Goal: Information Seeking & Learning: Learn about a topic

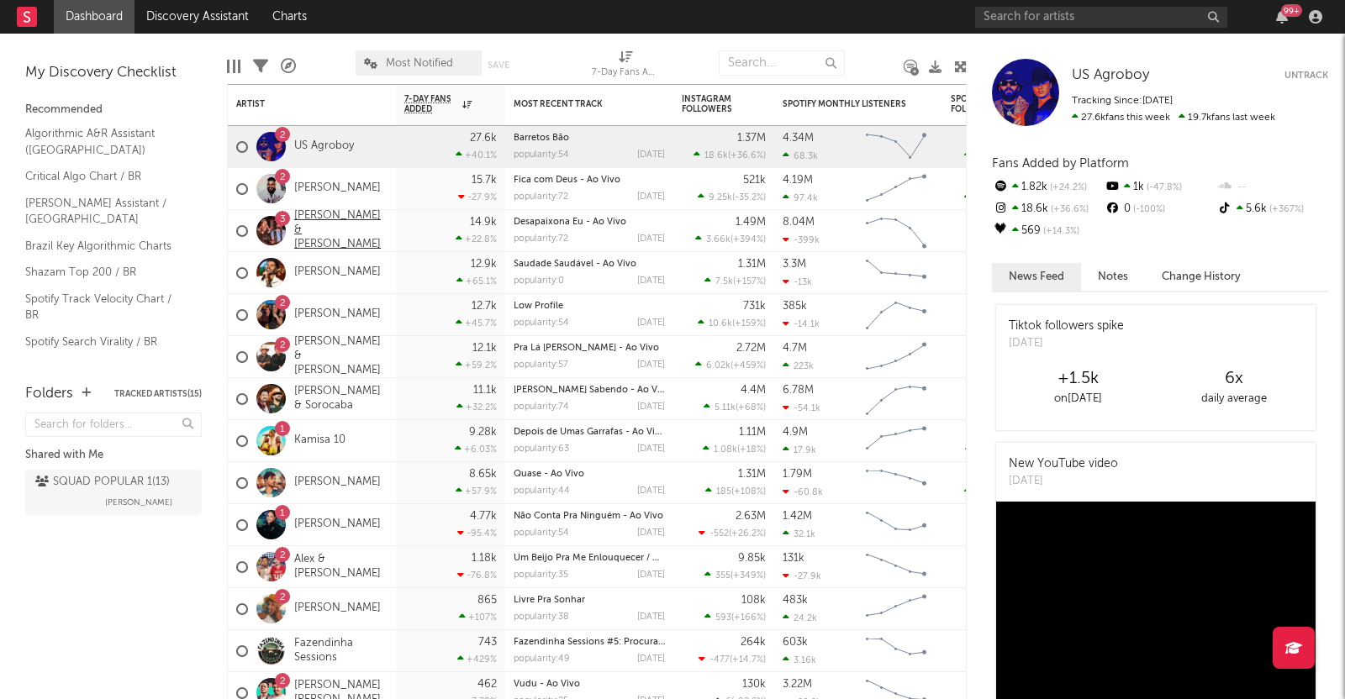
click at [307, 225] on link "[PERSON_NAME] & [PERSON_NAME]" at bounding box center [340, 230] width 93 height 43
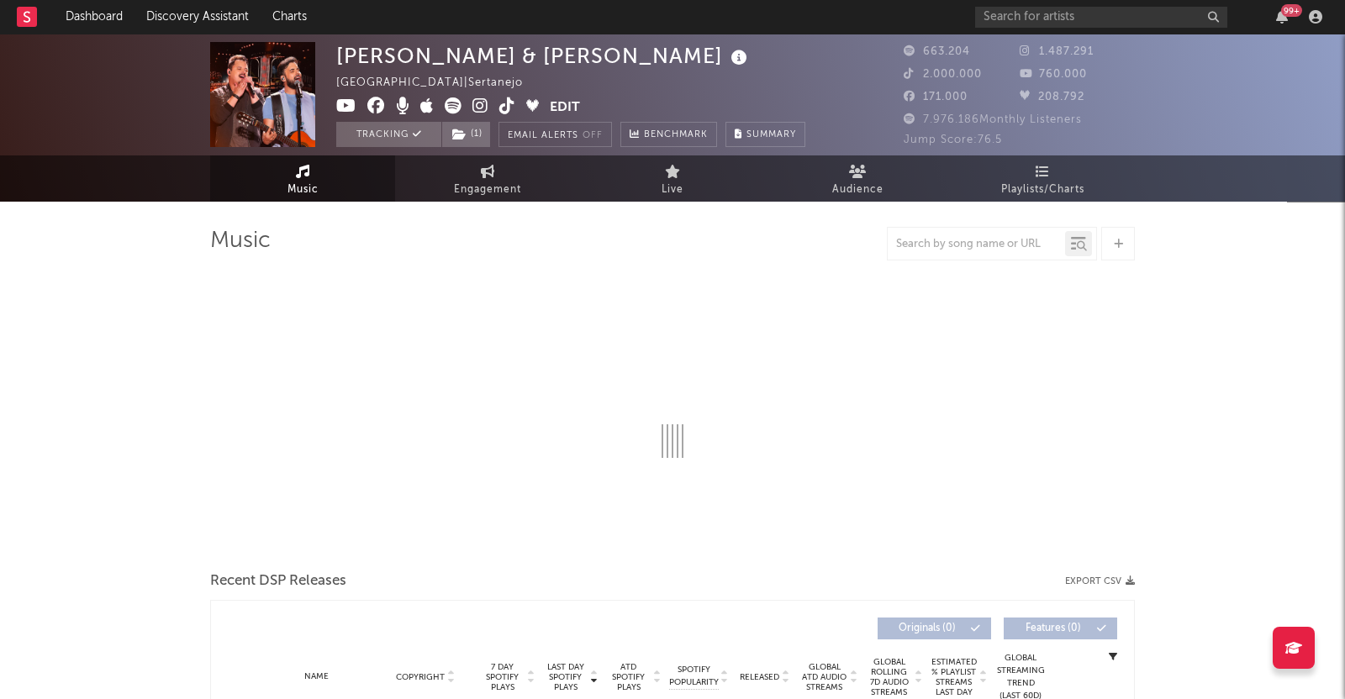
select select "6m"
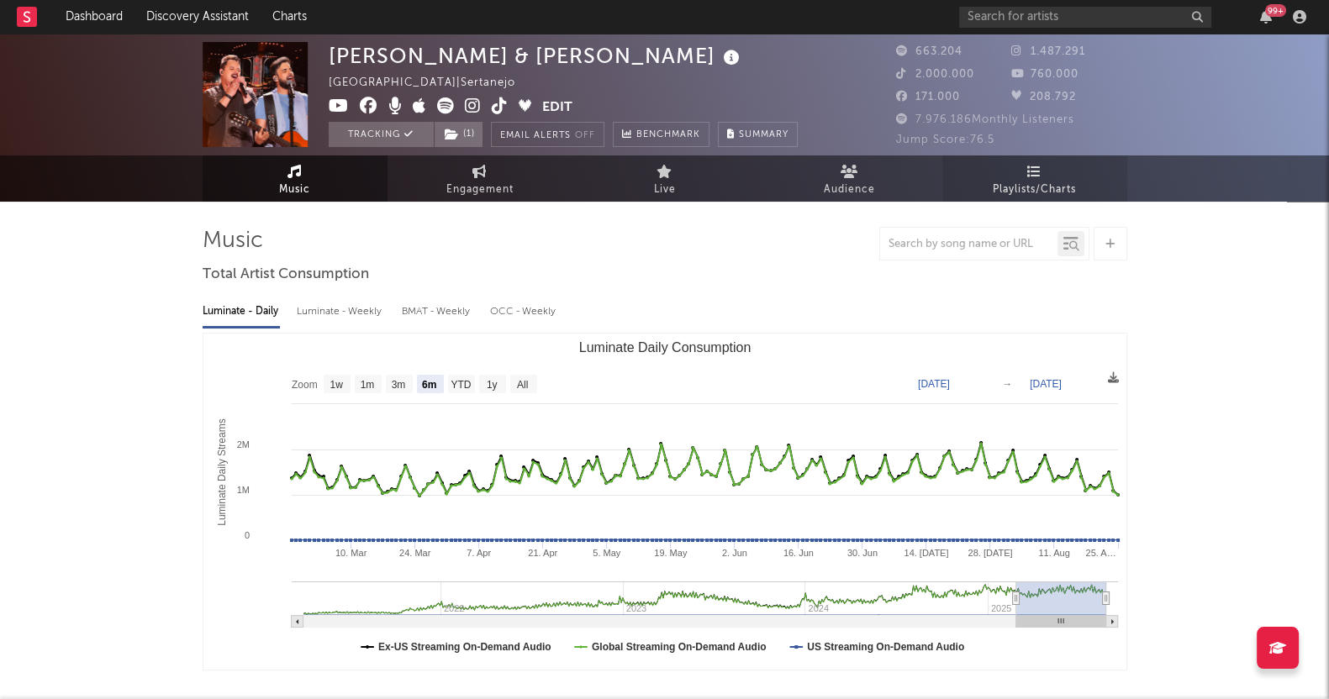
click at [1024, 181] on span "Playlists/Charts" at bounding box center [1034, 190] width 83 height 20
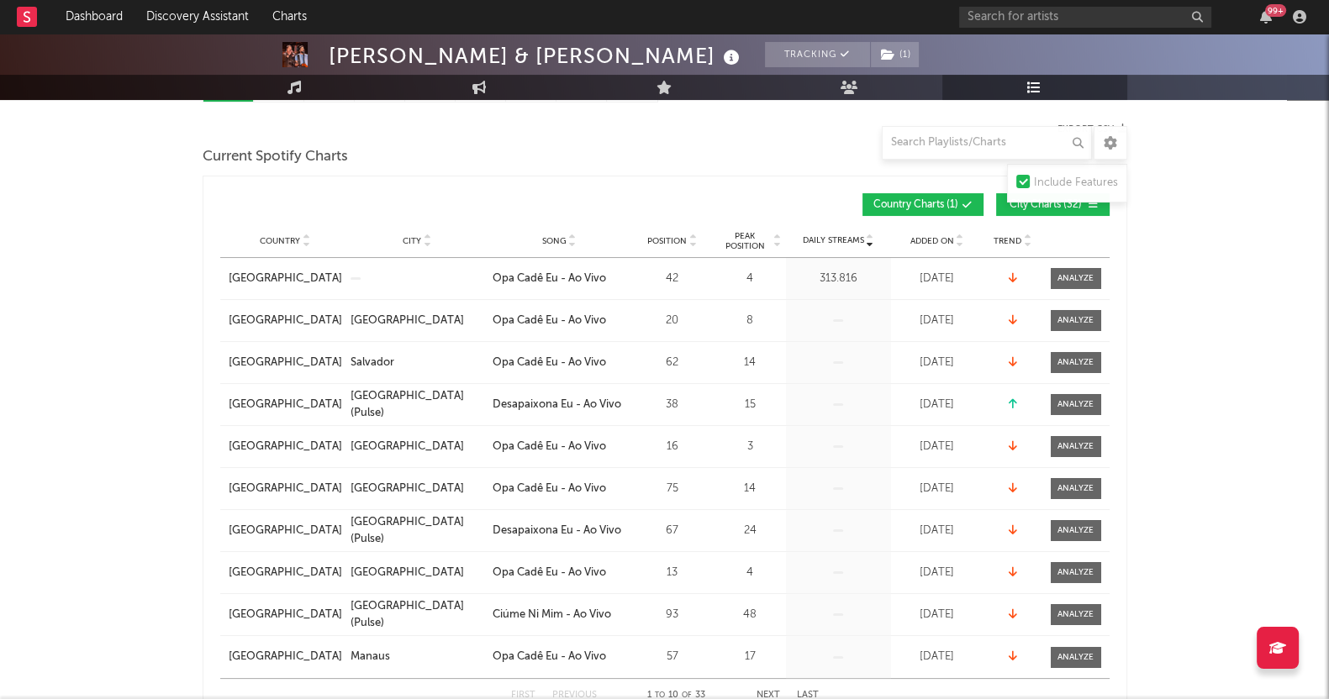
scroll to position [104, 0]
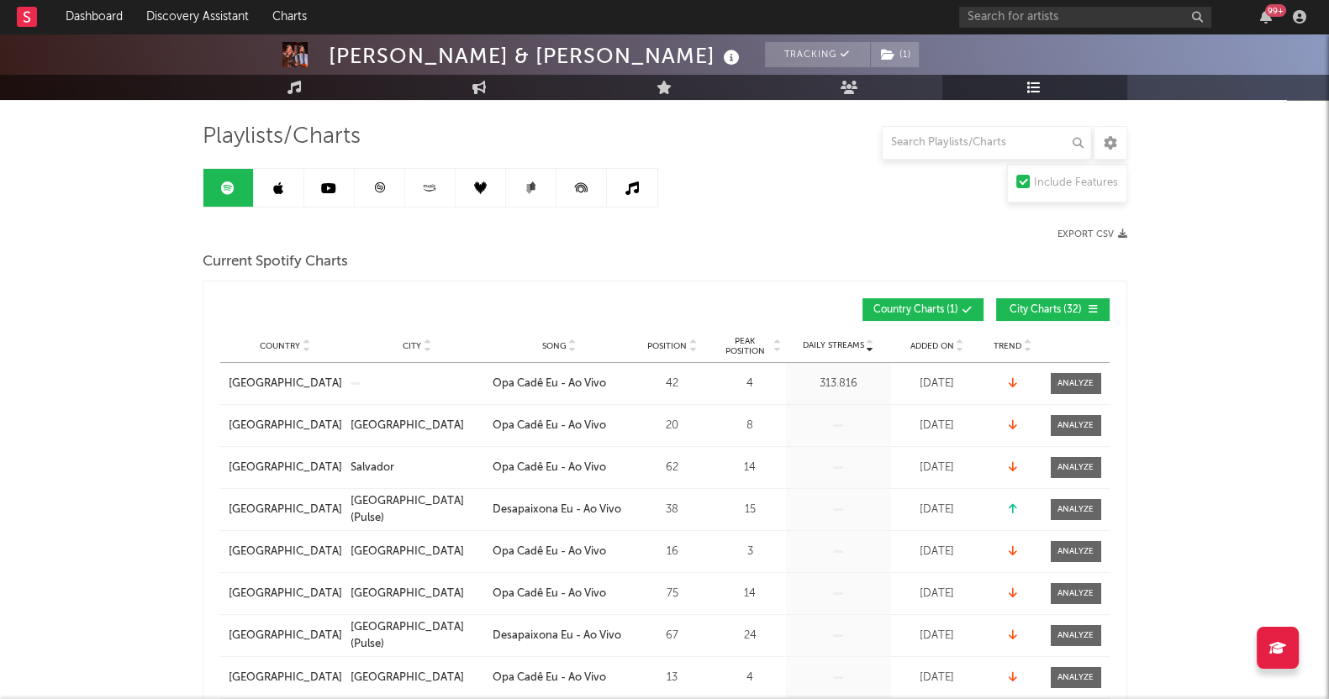
click at [1024, 305] on span "City Charts ( 32 )" at bounding box center [1045, 310] width 77 height 10
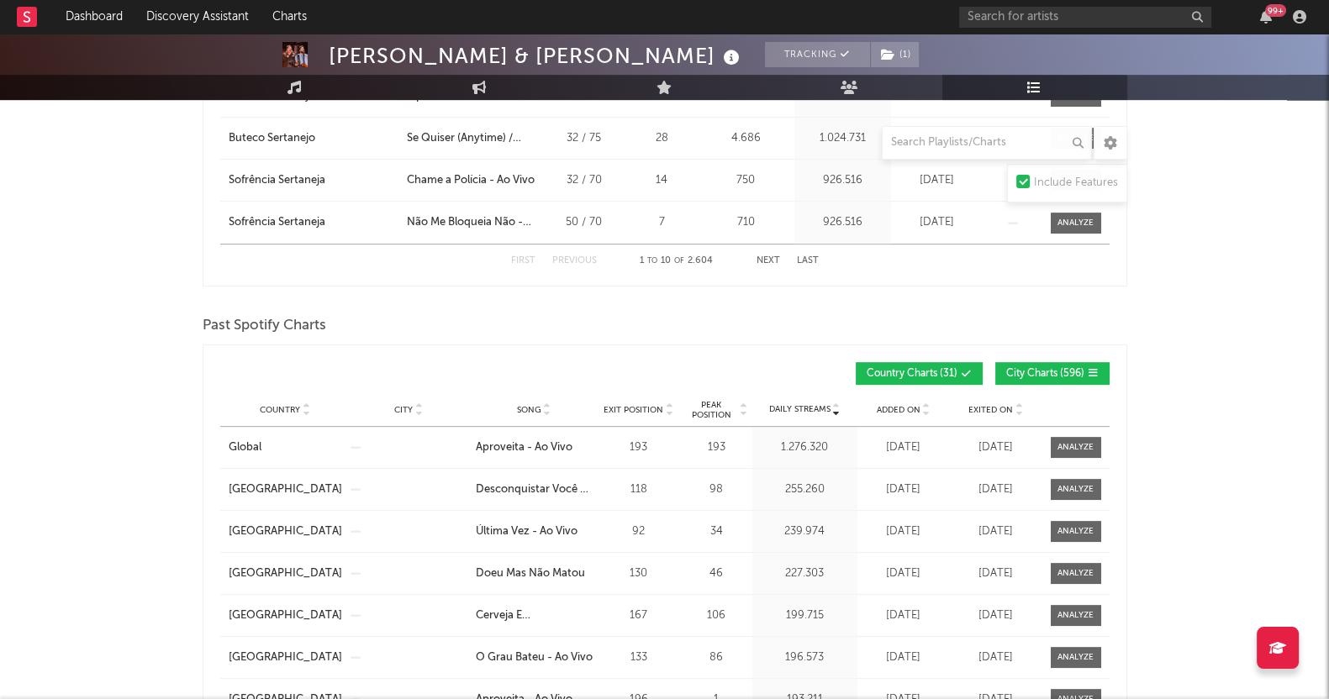
scroll to position [946, 0]
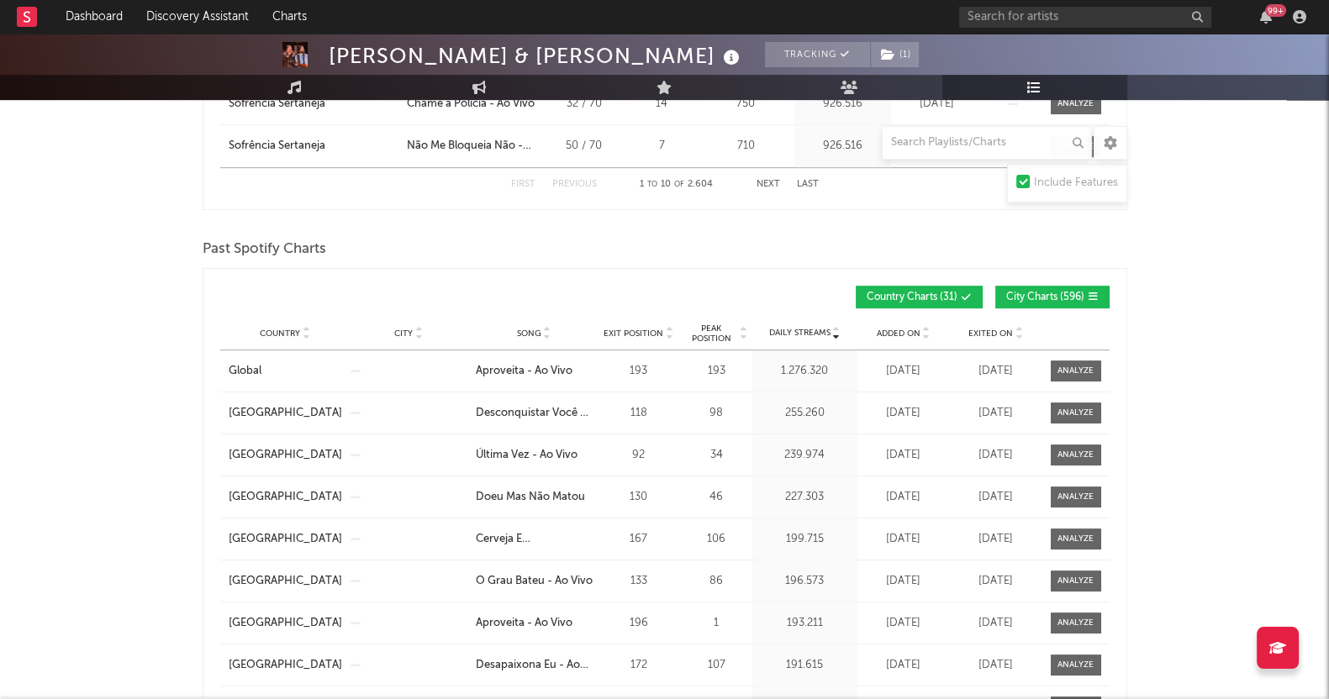
click at [1052, 293] on span "City Charts ( 596 )" at bounding box center [1045, 298] width 78 height 10
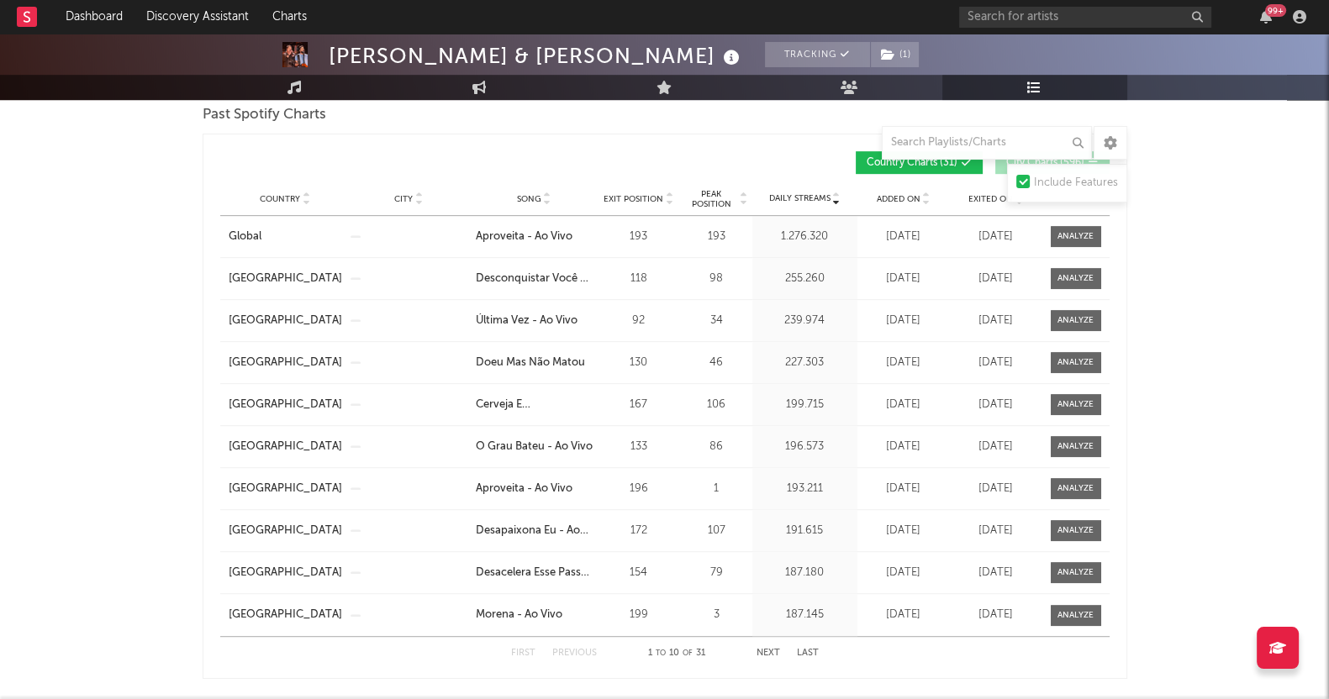
scroll to position [1051, 0]
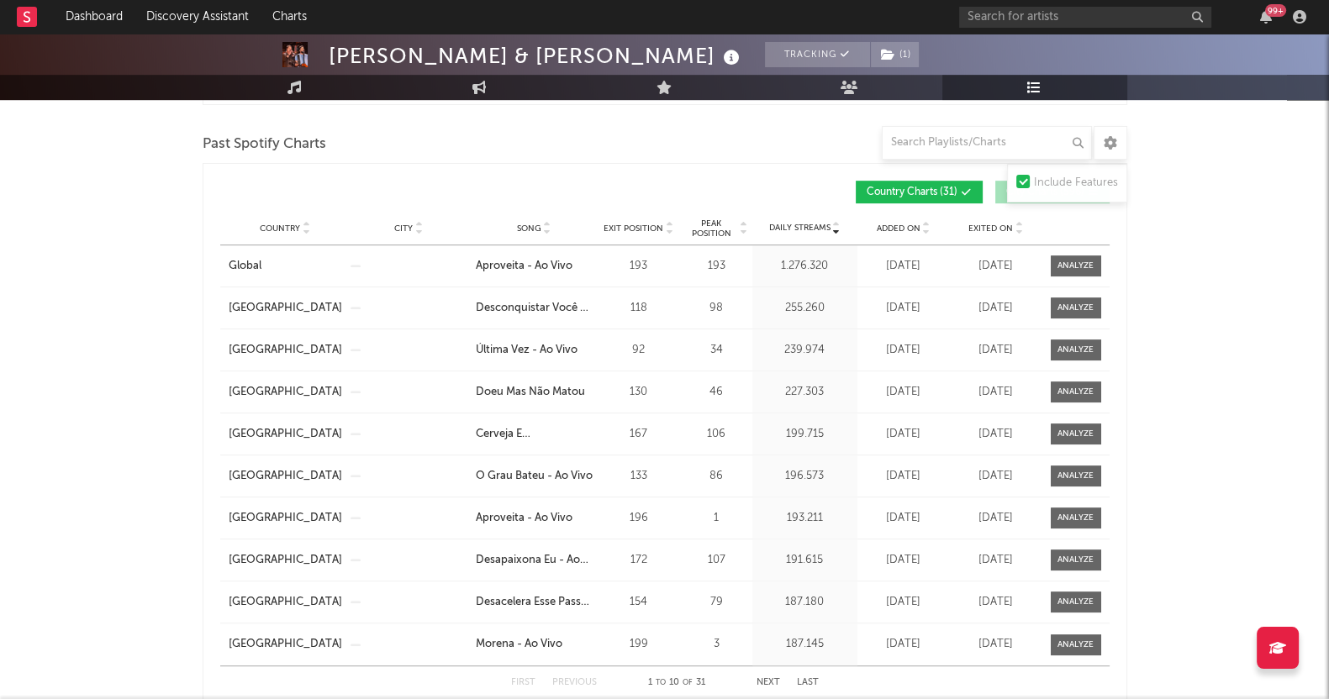
click at [650, 224] on span "Exit Position" at bounding box center [634, 229] width 60 height 10
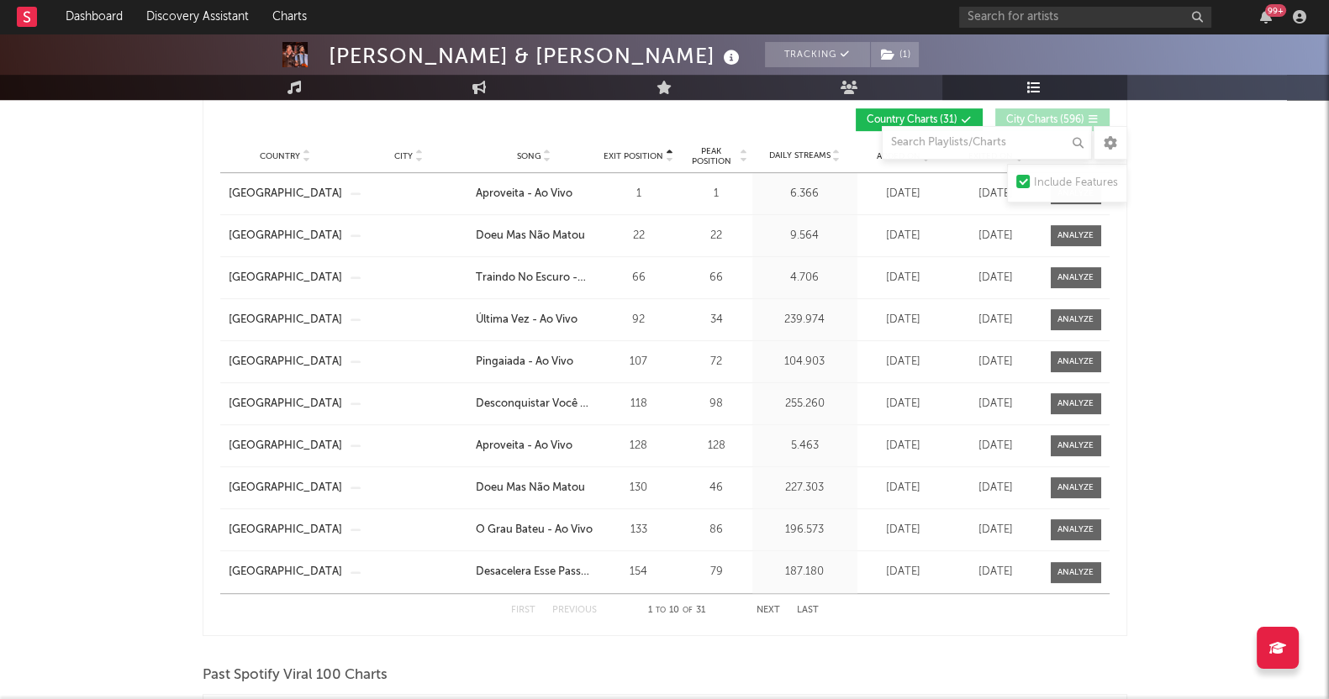
scroll to position [1156, 0]
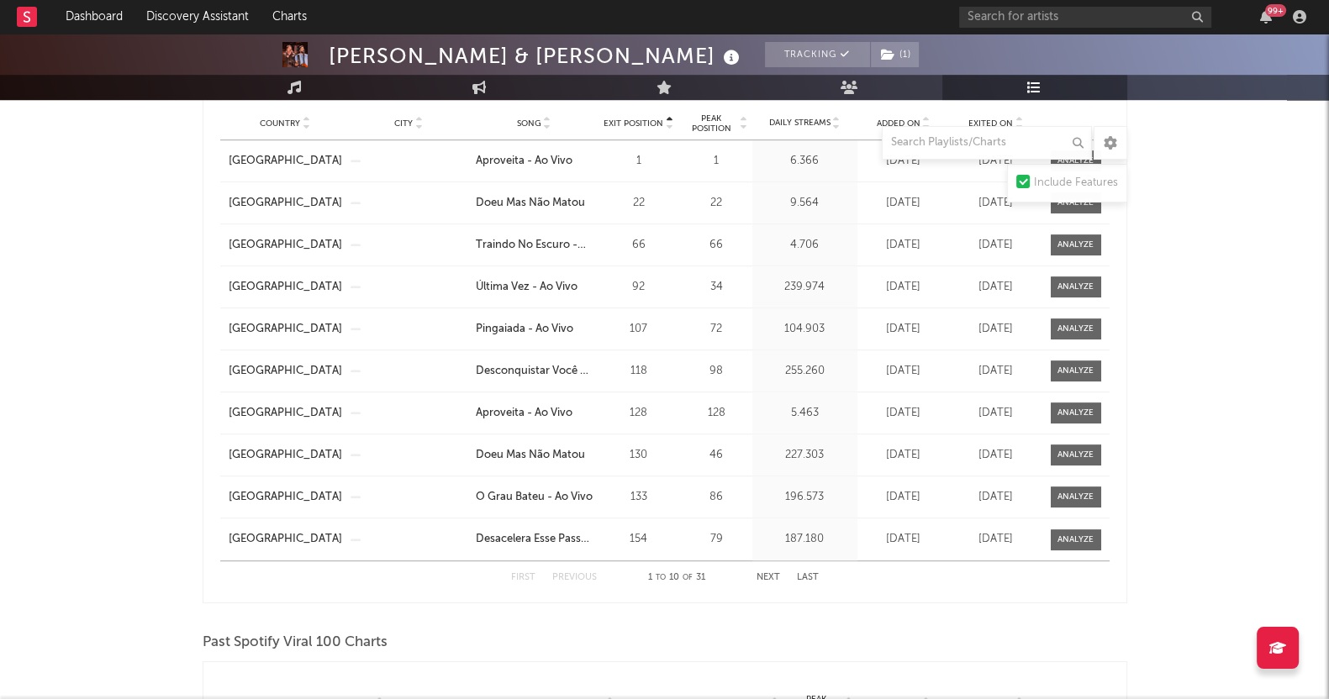
click at [769, 577] on button "Next" at bounding box center [769, 577] width 24 height 9
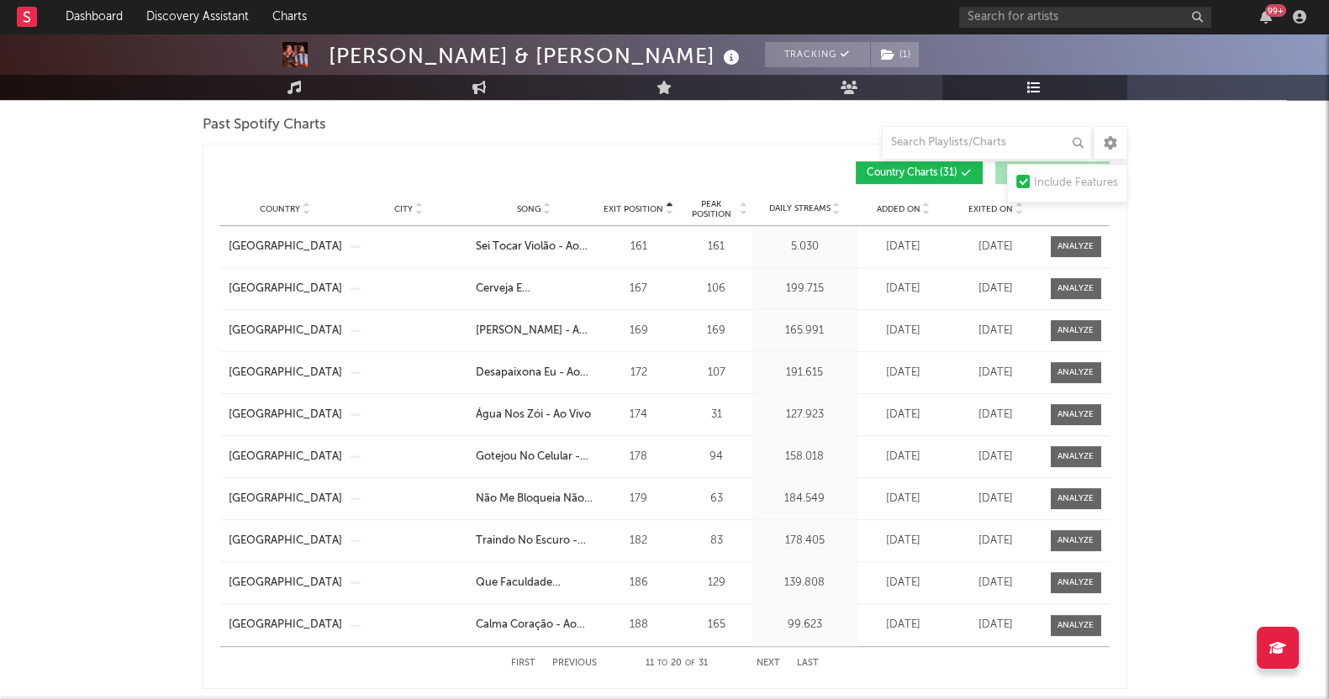
scroll to position [1051, 0]
